Goal: Information Seeking & Learning: Learn about a topic

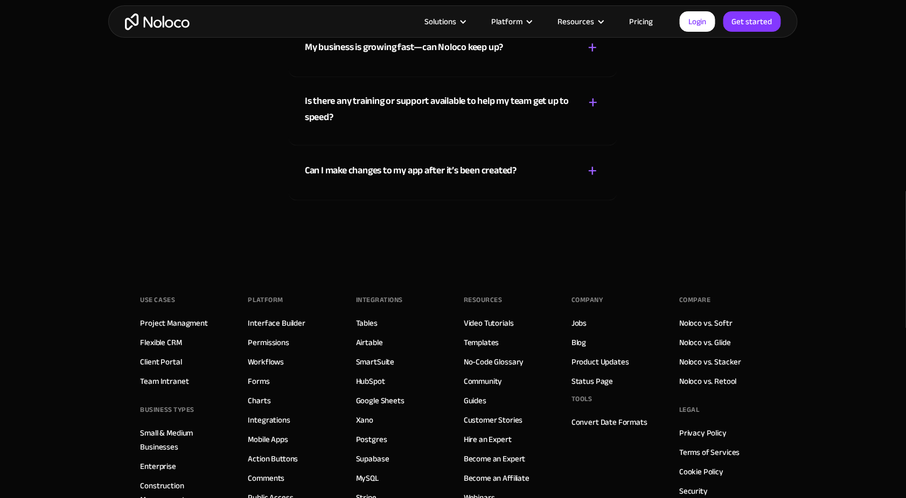
scroll to position [6468, 0]
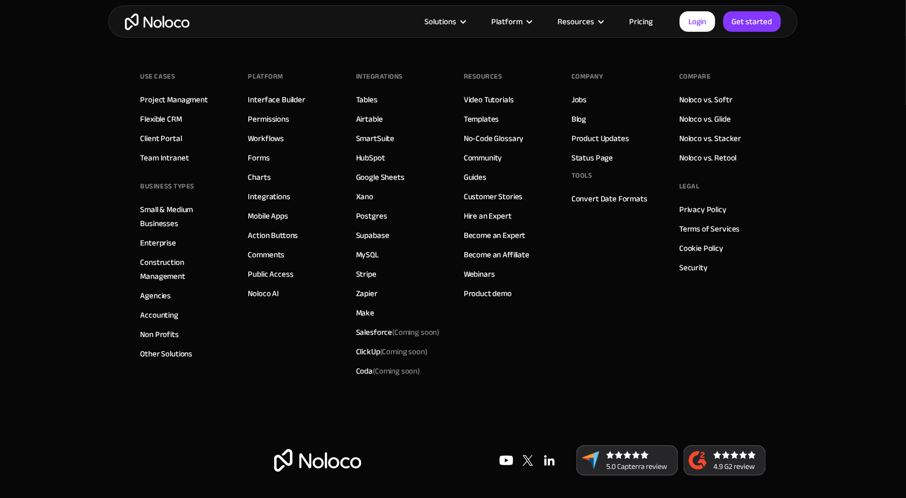
click at [508, 457] on img at bounding box center [507, 461] width 22 height 22
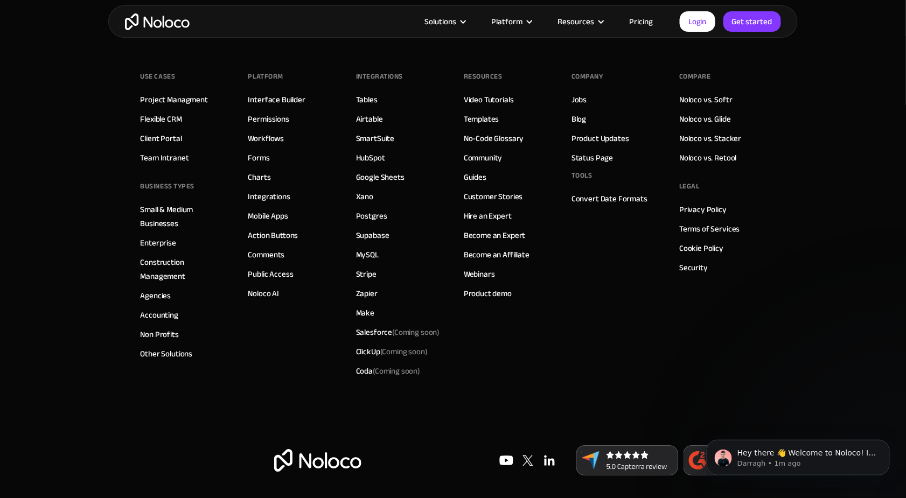
click at [543, 460] on img at bounding box center [550, 461] width 22 height 22
